Goal: Transaction & Acquisition: Purchase product/service

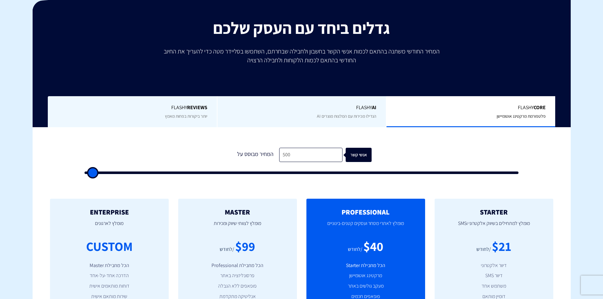
scroll to position [95, 0]
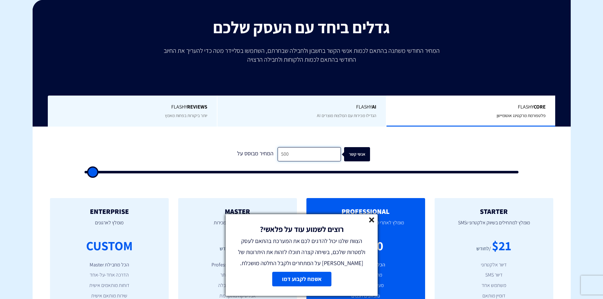
click at [309, 149] on input "500" at bounding box center [309, 154] width 63 height 14
paste input "78,994"
type input "78,994"
type input "79000"
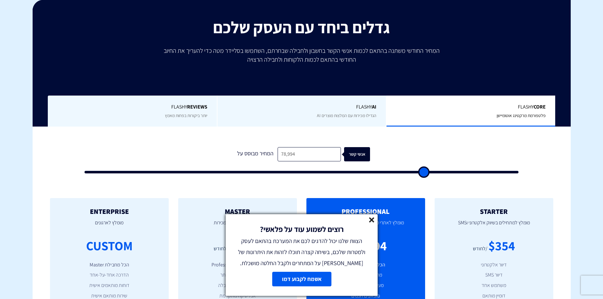
click at [370, 220] on icon at bounding box center [371, 220] width 5 height 5
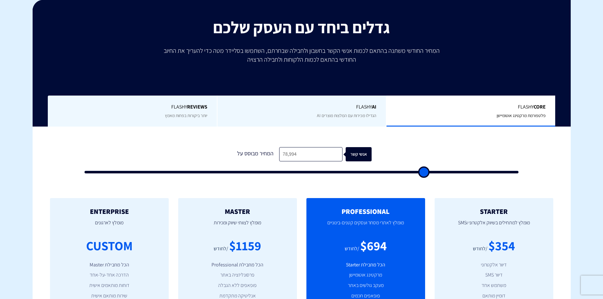
scroll to position [158, 0]
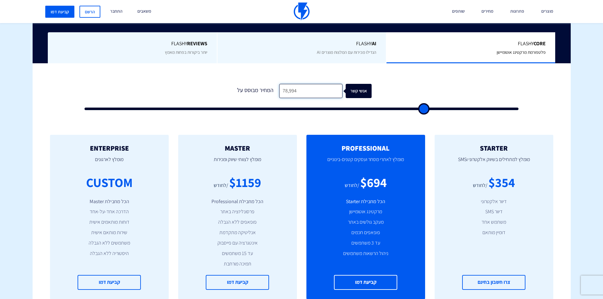
click at [303, 92] on input "78,994" at bounding box center [310, 91] width 63 height 14
click at [304, 90] on input "78,994" at bounding box center [310, 91] width 63 height 14
paste input "3,146"
type input "73,146"
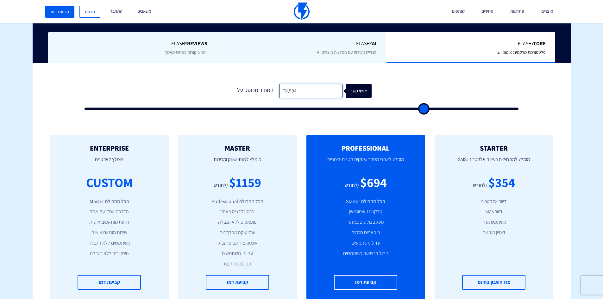
type input "73000"
type input "73,146"
